Goal: Information Seeking & Learning: Learn about a topic

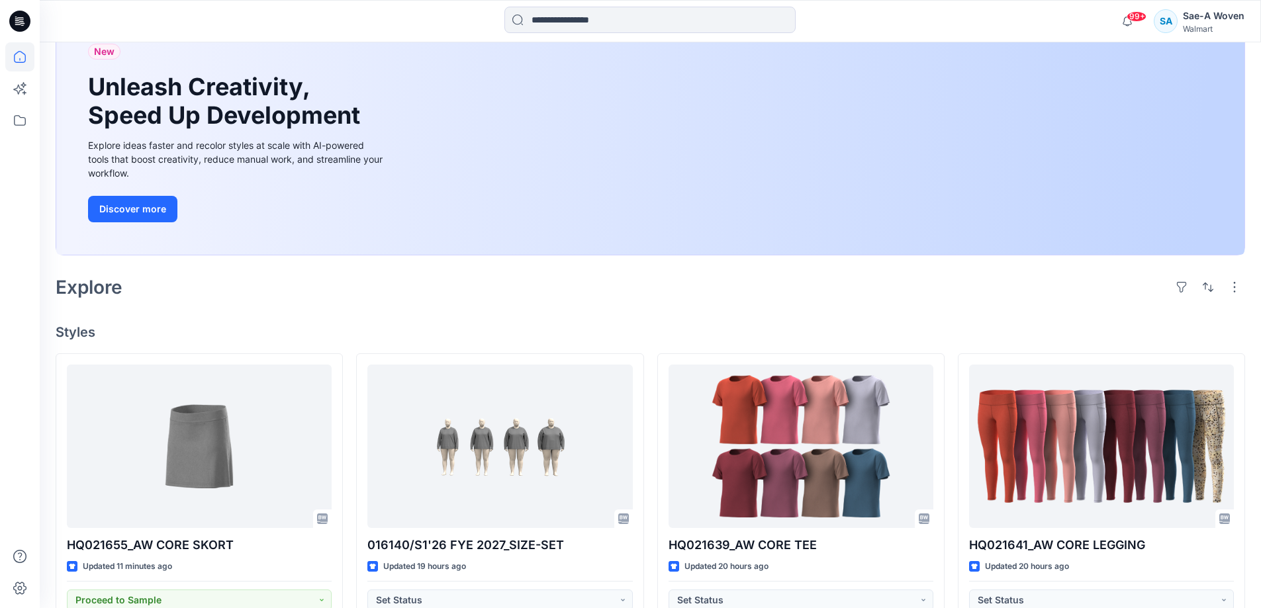
scroll to position [199, 0]
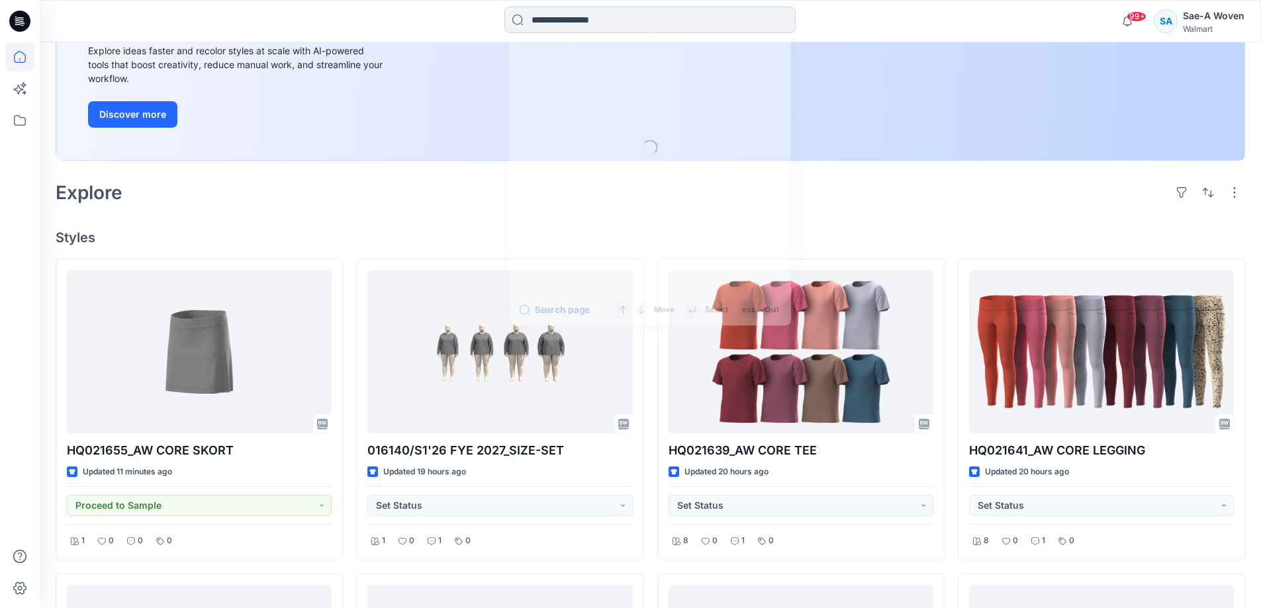
click at [625, 25] on input at bounding box center [649, 20] width 291 height 26
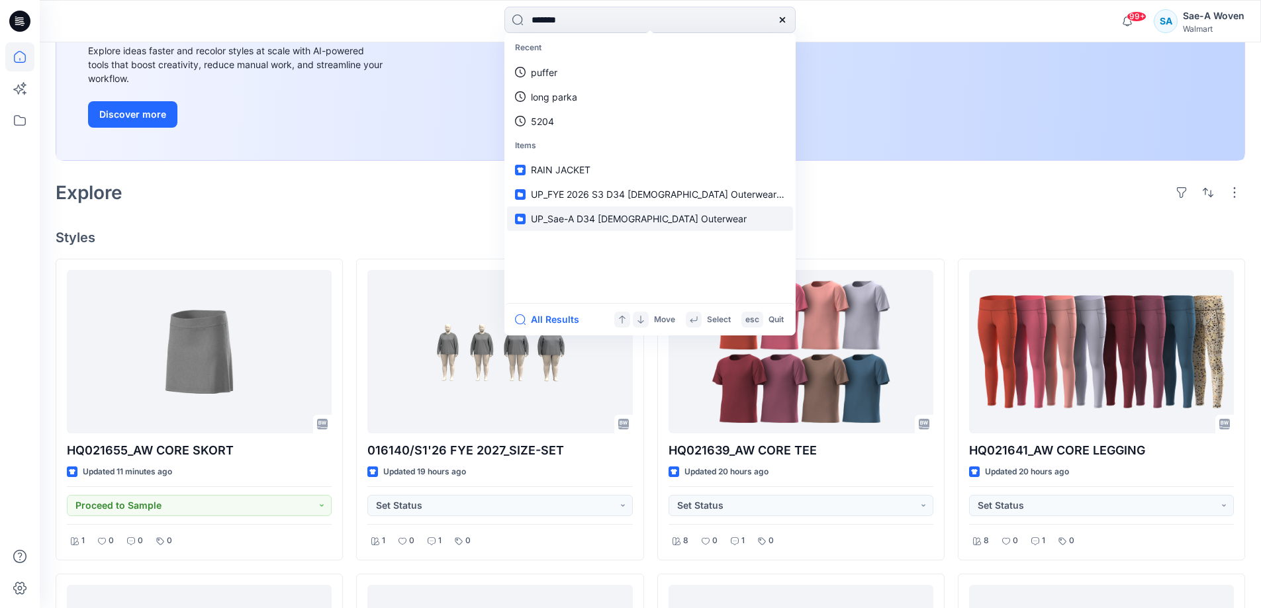
type input "********"
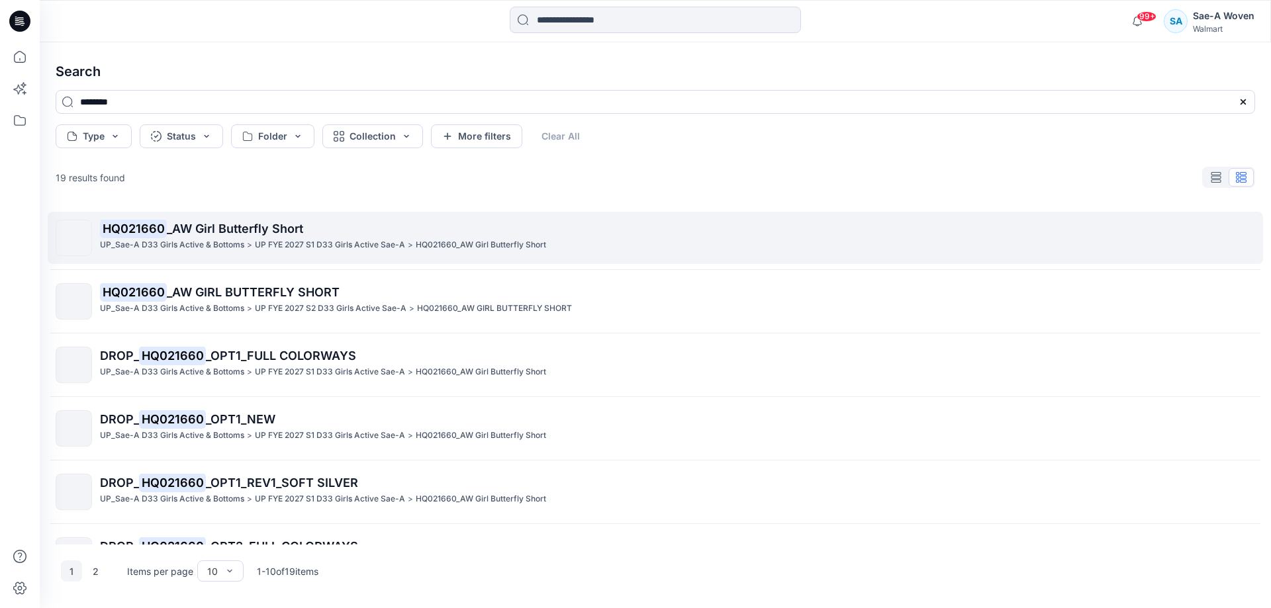
click at [281, 233] on span "_AW Girl Butterfly Short" at bounding box center [235, 229] width 136 height 14
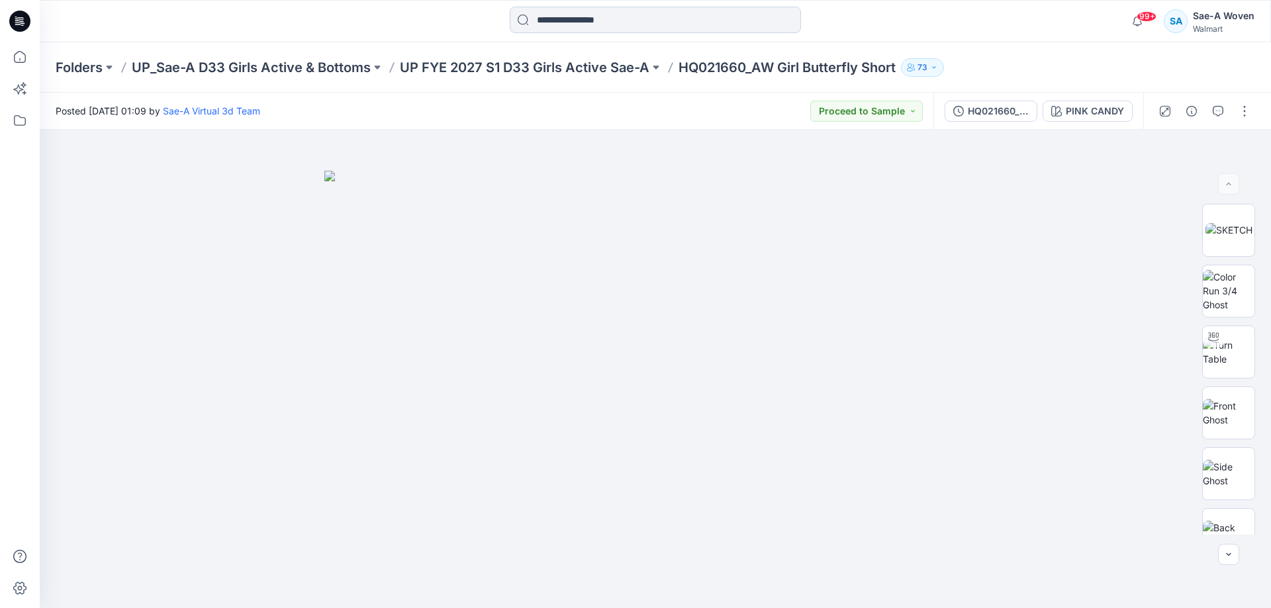
click at [633, 13] on input at bounding box center [655, 20] width 291 height 26
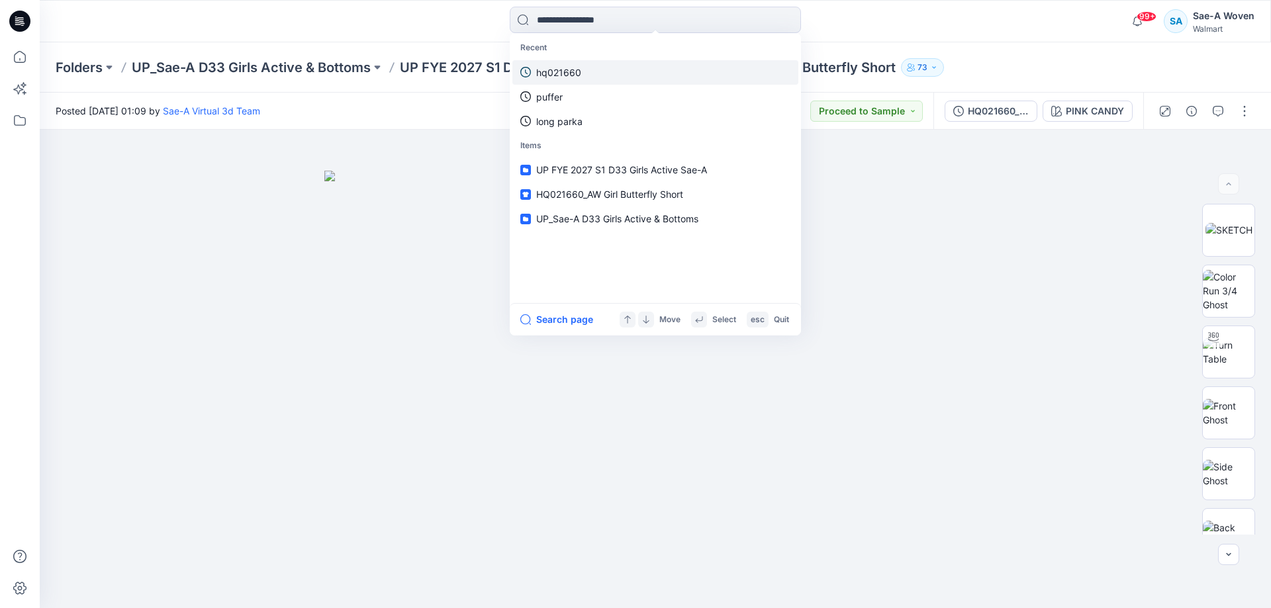
click at [584, 76] on link "hq021660" at bounding box center [655, 72] width 286 height 24
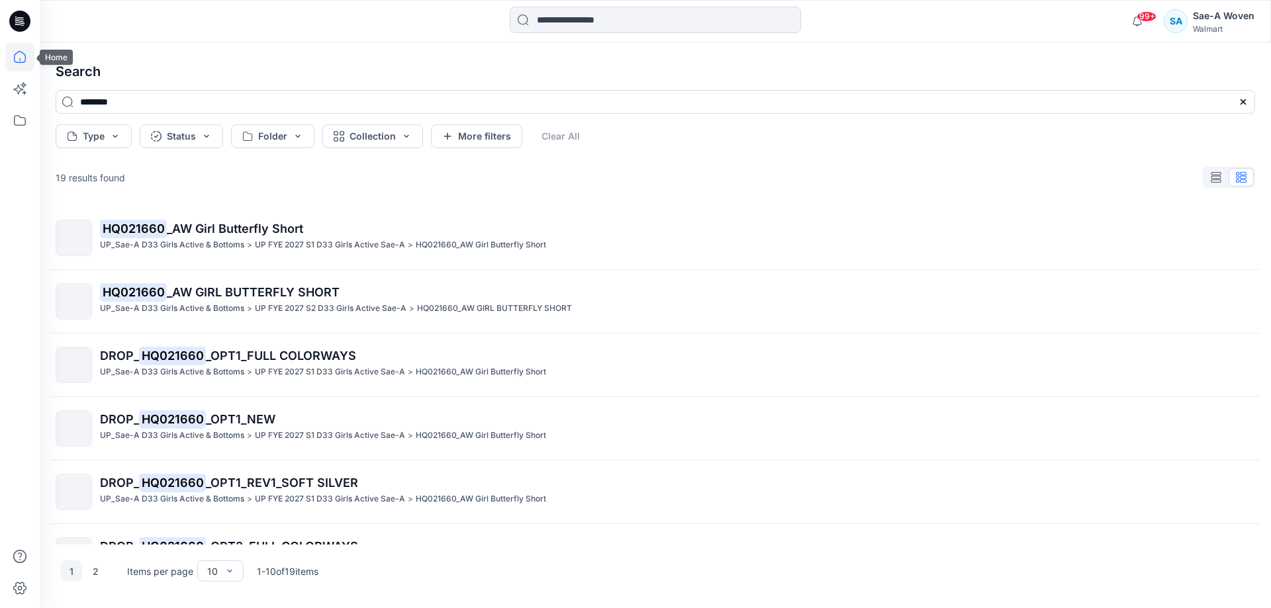
click at [24, 53] on icon at bounding box center [19, 56] width 29 height 29
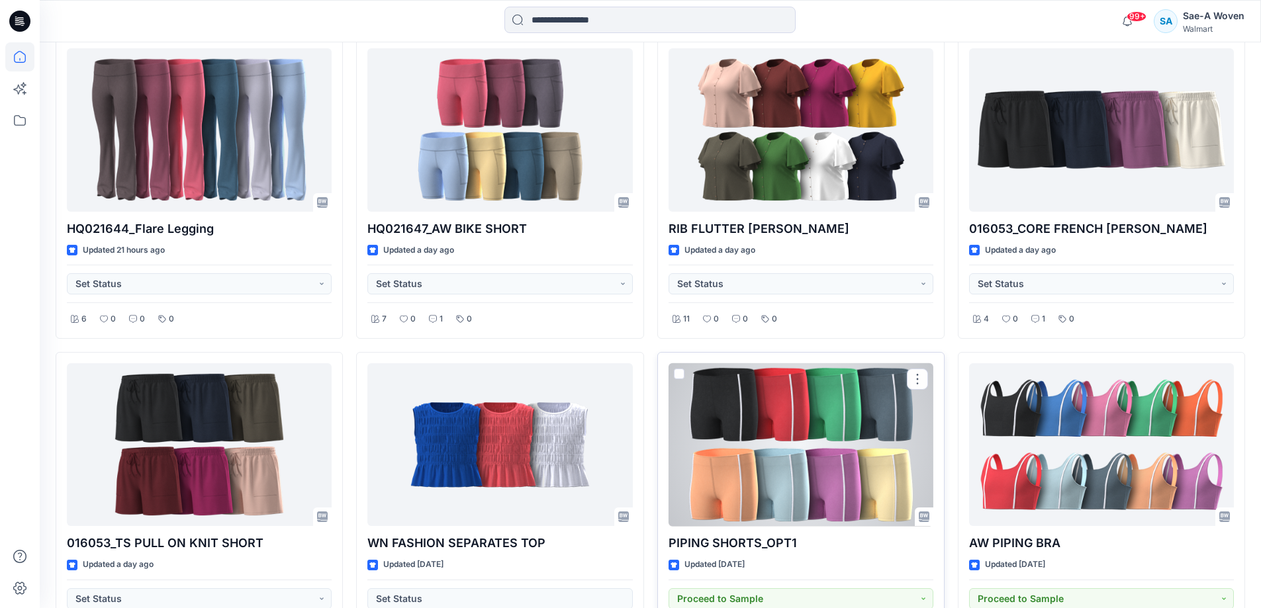
scroll to position [463, 0]
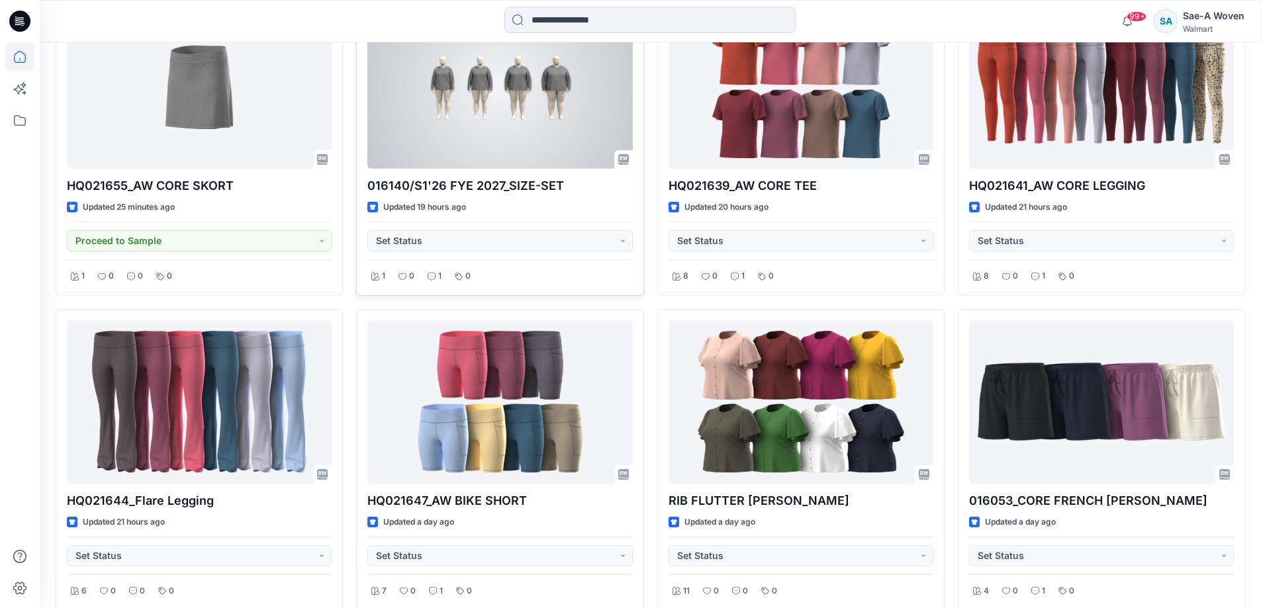
click at [520, 89] on div at bounding box center [499, 86] width 265 height 163
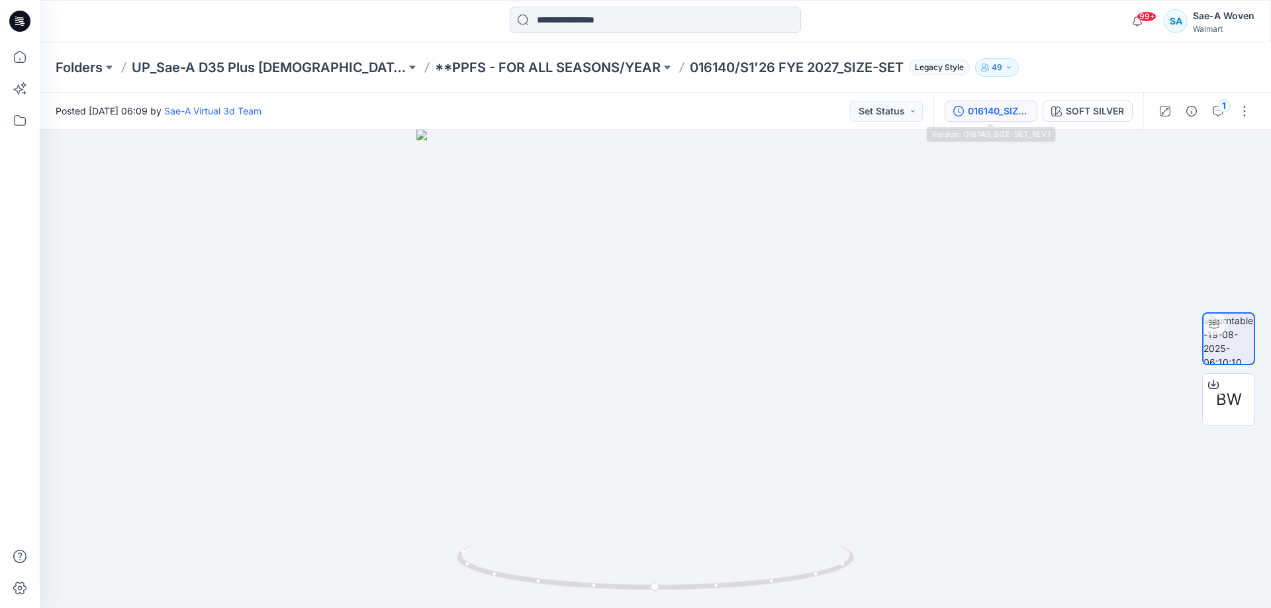
click at [633, 104] on div "016140_SIZE-SET_REV1" at bounding box center [998, 111] width 61 height 15
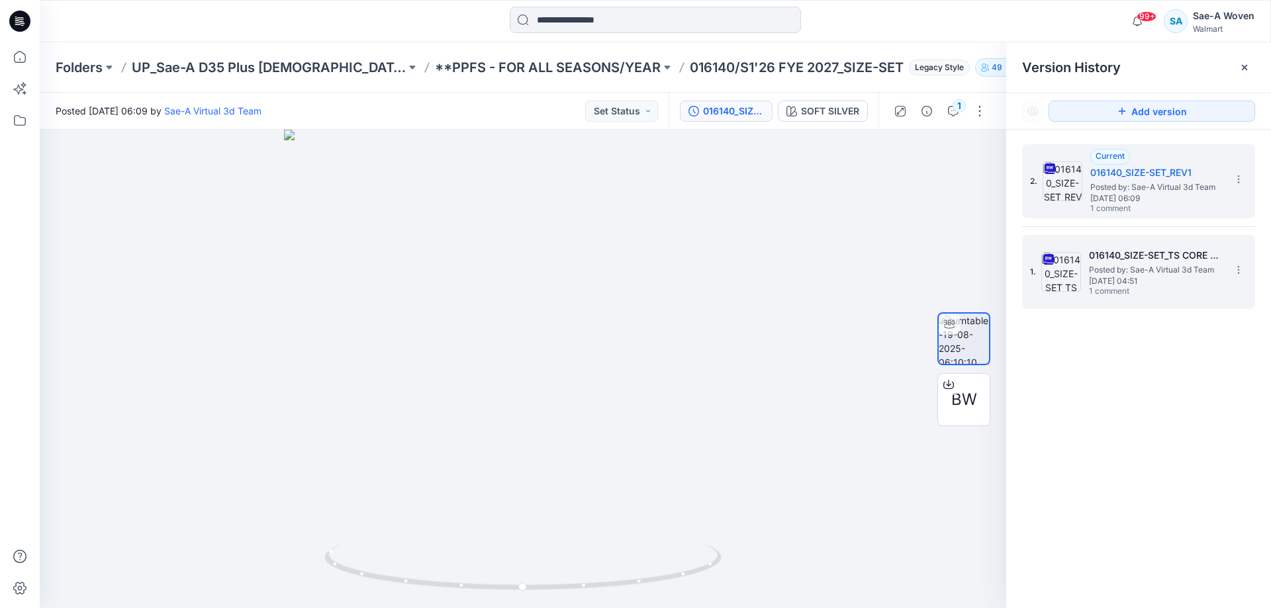
click at [633, 278] on span "[DATE] 04:51" at bounding box center [1155, 281] width 132 height 9
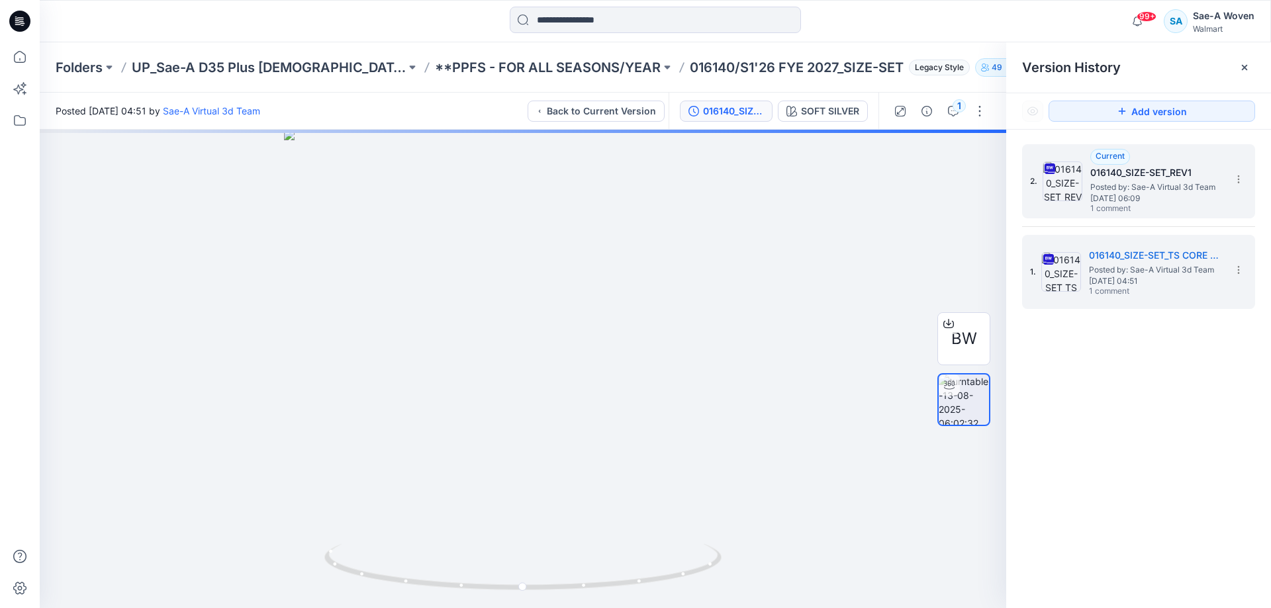
click at [633, 177] on h5 "016140_SIZE-SET_REV1" at bounding box center [1156, 173] width 132 height 16
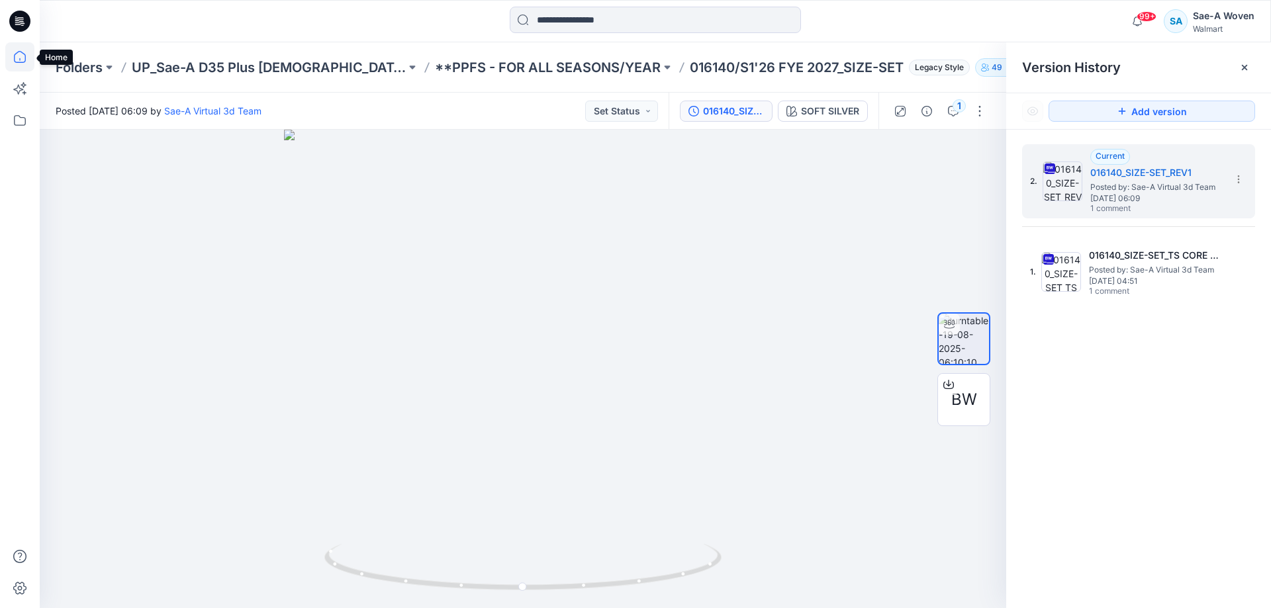
click at [24, 57] on icon at bounding box center [19, 56] width 29 height 29
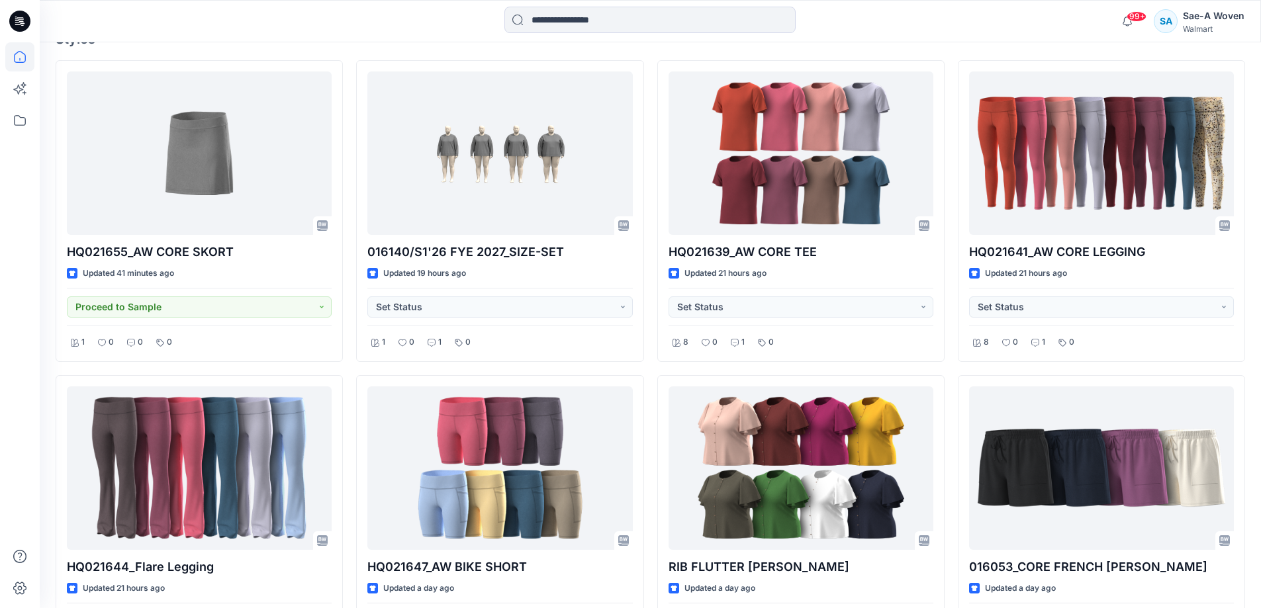
scroll to position [199, 0]
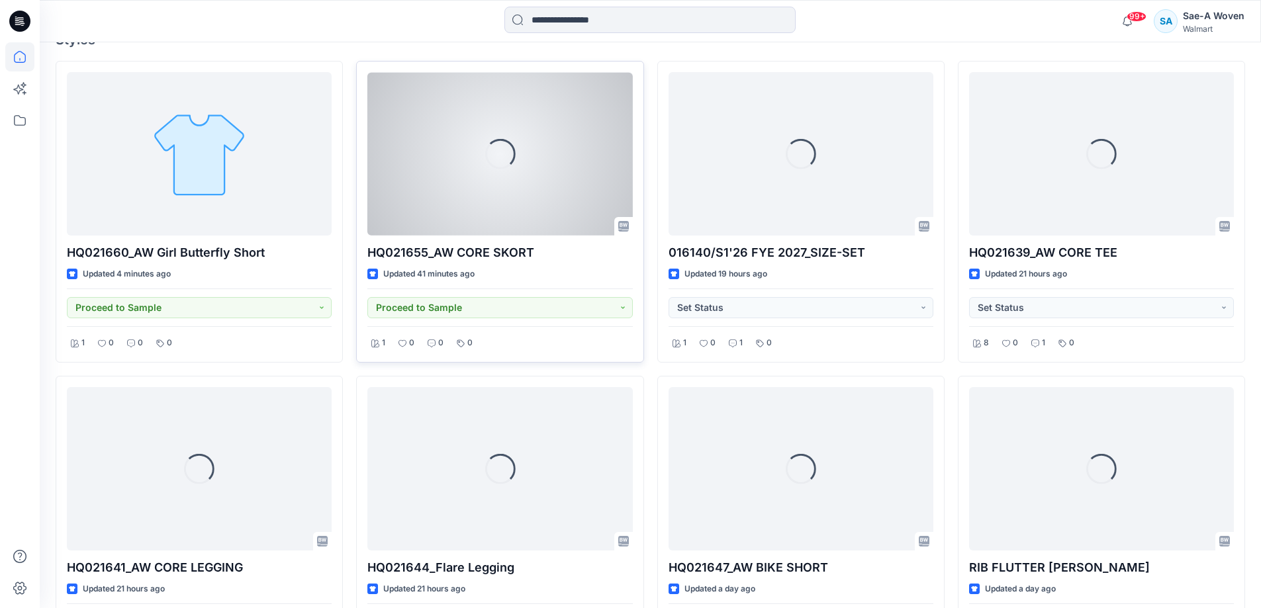
scroll to position [397, 0]
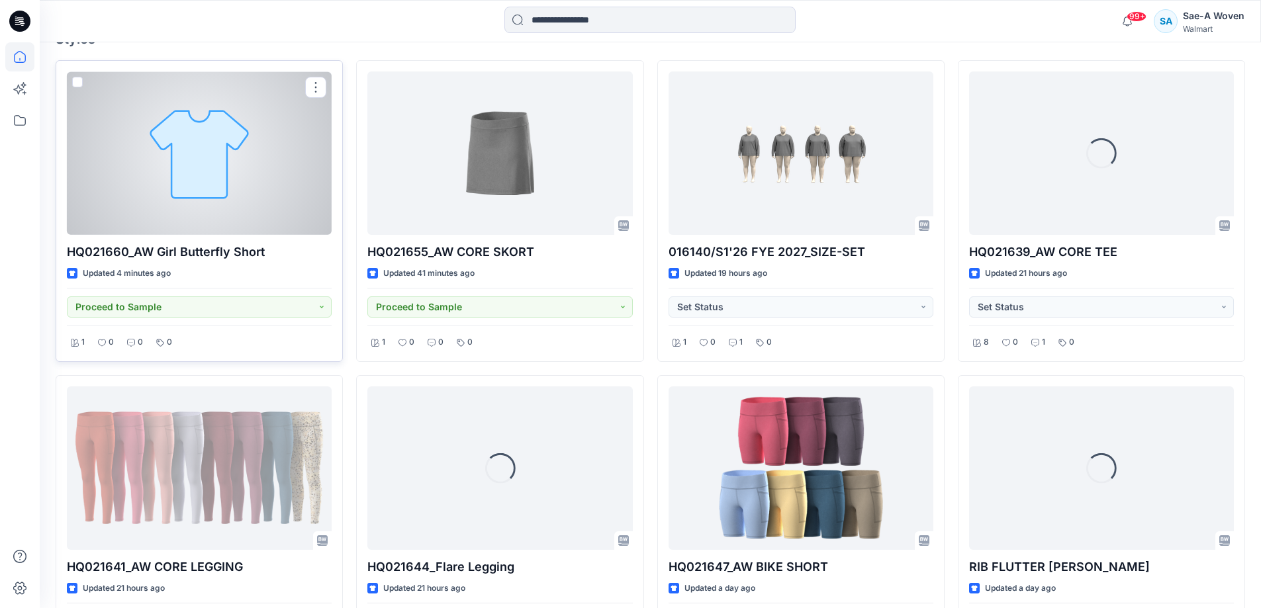
click at [212, 192] on div at bounding box center [199, 152] width 265 height 163
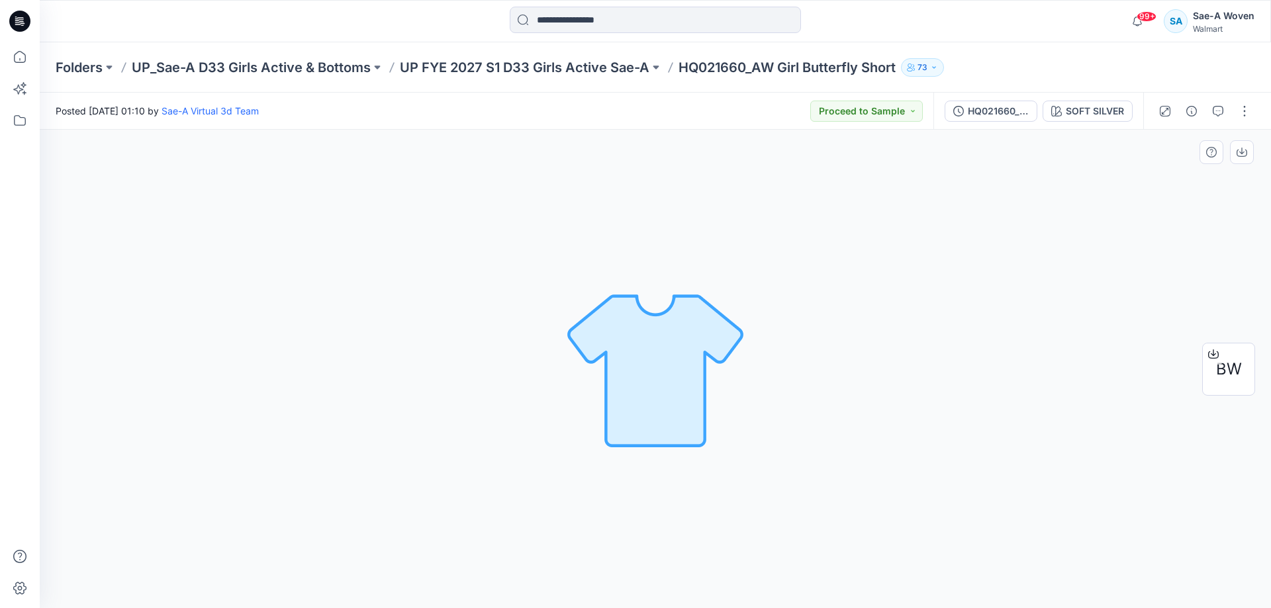
drag, startPoint x: 432, startPoint y: 231, endPoint x: 956, endPoint y: 559, distance: 618.7
click at [956, 559] on div "SOFT SILVER Loading... Material Properties Loading..." at bounding box center [655, 369] width 1231 height 478
drag, startPoint x: 956, startPoint y: 551, endPoint x: 392, endPoint y: 181, distance: 674.6
click at [392, 181] on div "SOFT SILVER Loading... Material Properties Loading..." at bounding box center [655, 369] width 1231 height 478
drag, startPoint x: 380, startPoint y: 169, endPoint x: 881, endPoint y: 564, distance: 637.6
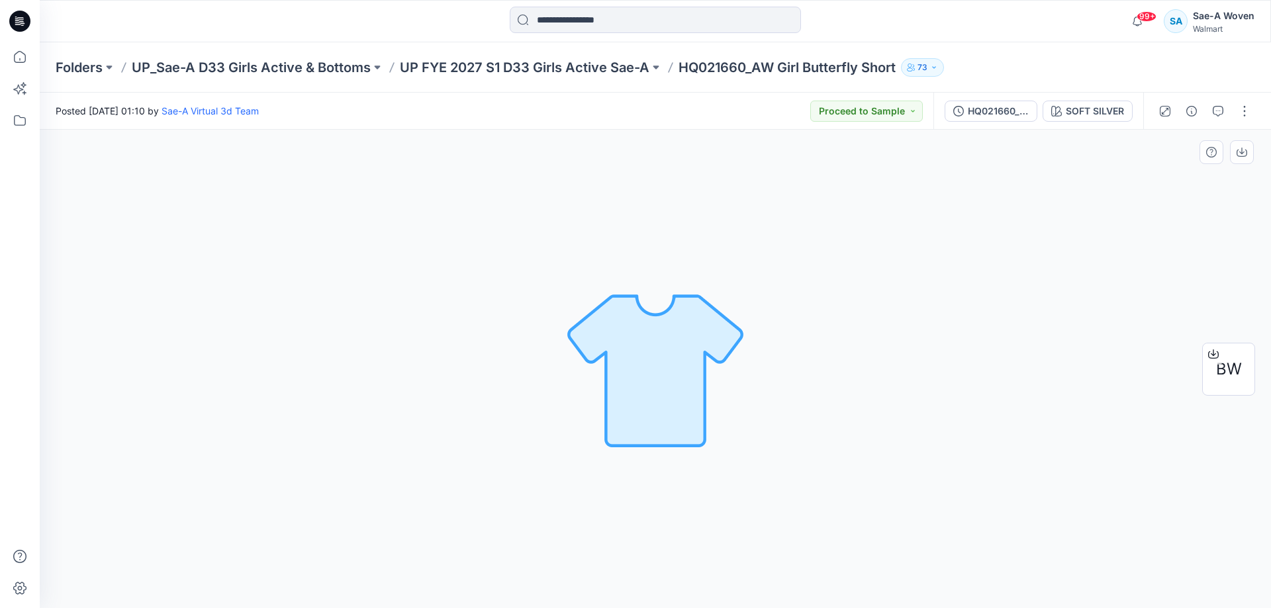
click at [881, 564] on div "SOFT SILVER Loading... Material Properties Loading..." at bounding box center [655, 369] width 1231 height 478
drag, startPoint x: 881, startPoint y: 564, endPoint x: 482, endPoint y: 197, distance: 542.4
click at [487, 197] on div "SOFT SILVER Loading... Material Properties Loading..." at bounding box center [655, 369] width 1231 height 478
drag, startPoint x: 453, startPoint y: 193, endPoint x: 913, endPoint y: 569, distance: 594.0
click at [913, 569] on div "SOFT SILVER Loading... Material Properties Loading..." at bounding box center [655, 369] width 1231 height 478
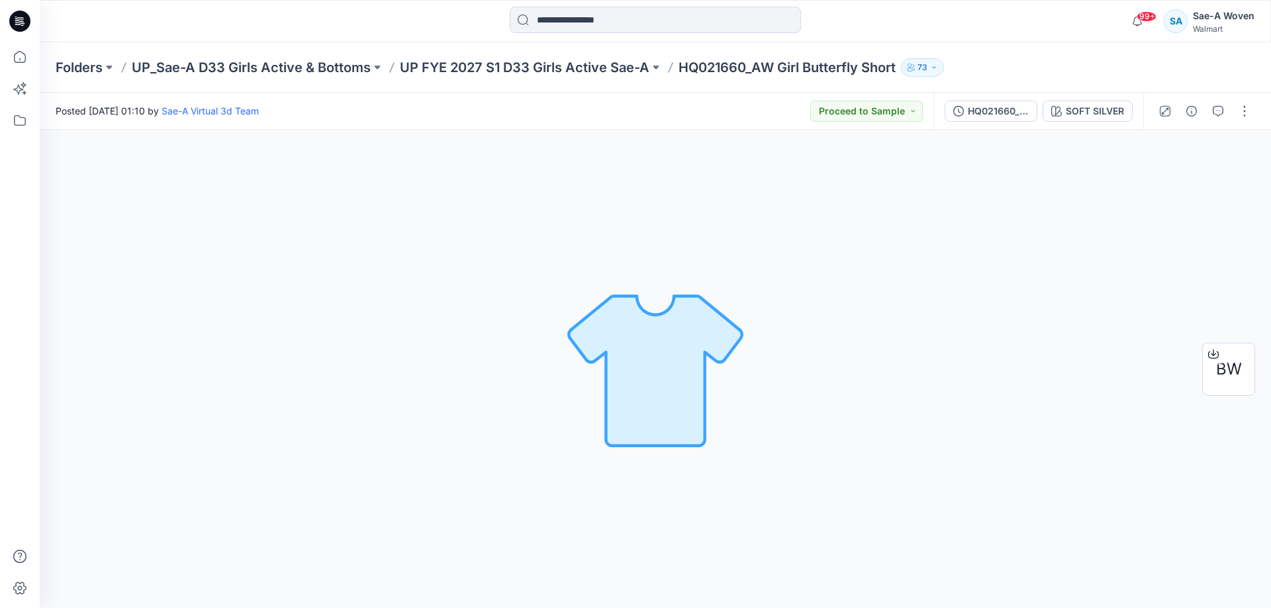
drag, startPoint x: 913, startPoint y: 569, endPoint x: 377, endPoint y: 108, distance: 706.7
click at [377, 108] on div "Posted Wednesday, August 20, 2025 01:10 by Sae-A Virtual 3d Team Proceed to Sam…" at bounding box center [655, 351] width 1231 height 516
drag, startPoint x: 879, startPoint y: 206, endPoint x: 601, endPoint y: 465, distance: 379.8
click at [457, 518] on div "SOFT SILVER Loading... Material Properties Loading..." at bounding box center [655, 369] width 1231 height 478
drag, startPoint x: 837, startPoint y: 218, endPoint x: 519, endPoint y: 534, distance: 448.3
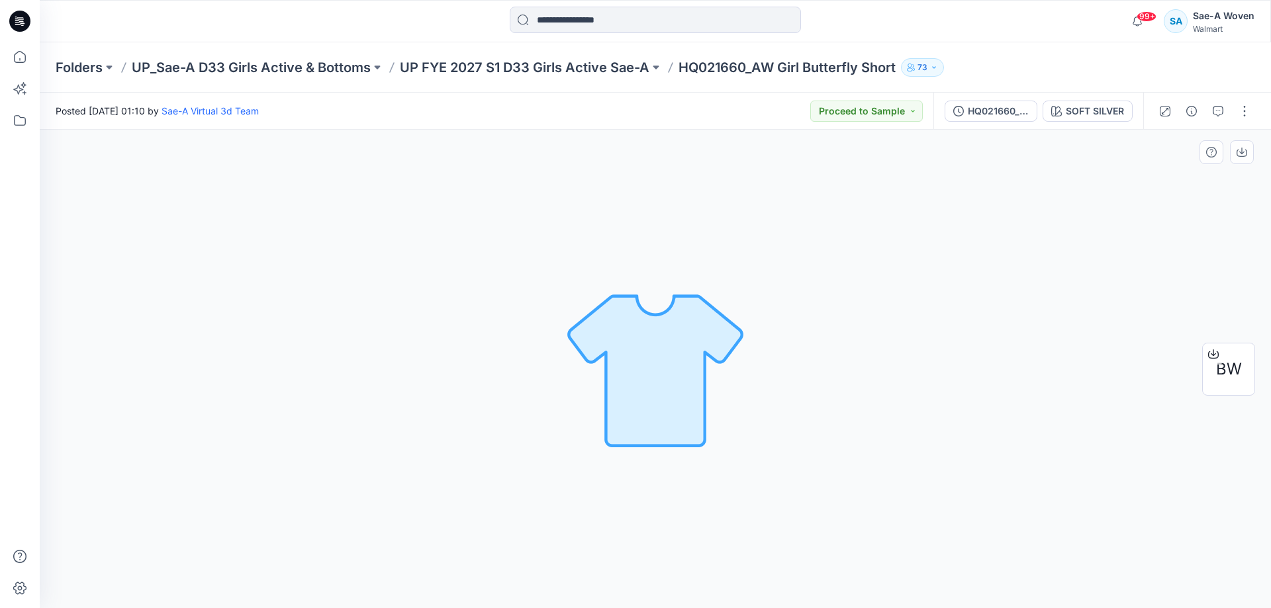
click at [515, 539] on div "SOFT SILVER Loading... Material Properties Loading..." at bounding box center [655, 369] width 1231 height 478
